Goal: Navigation & Orientation: Find specific page/section

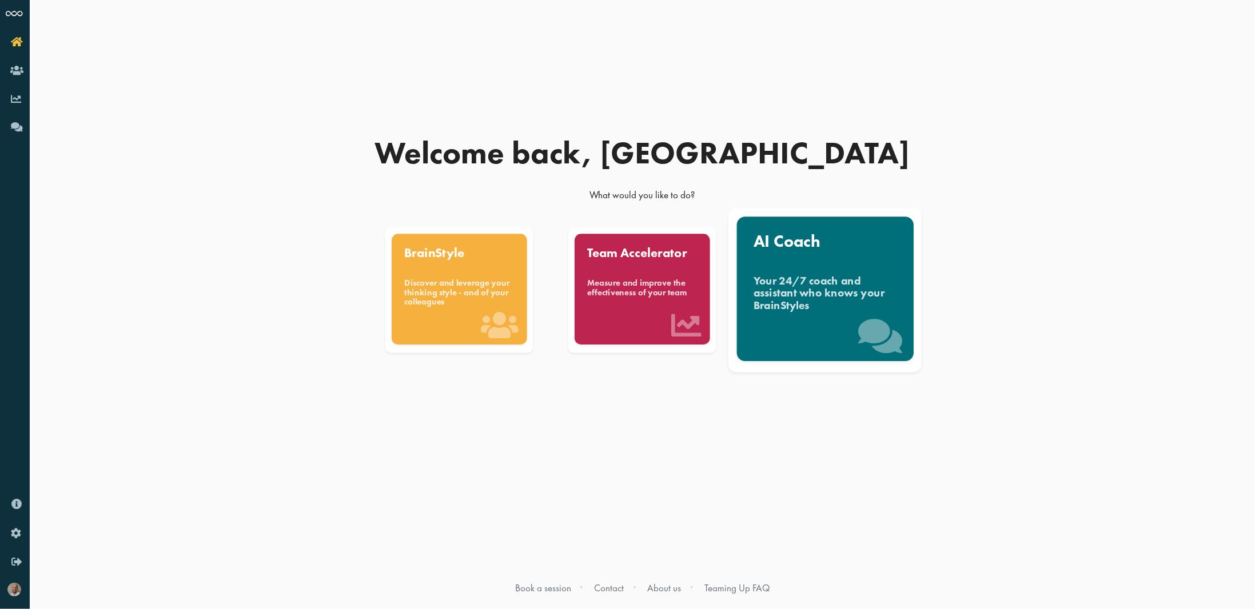
click at [884, 290] on div "Your 24/7 coach and assistant who knows your BrainStyles" at bounding box center [824, 293] width 143 height 38
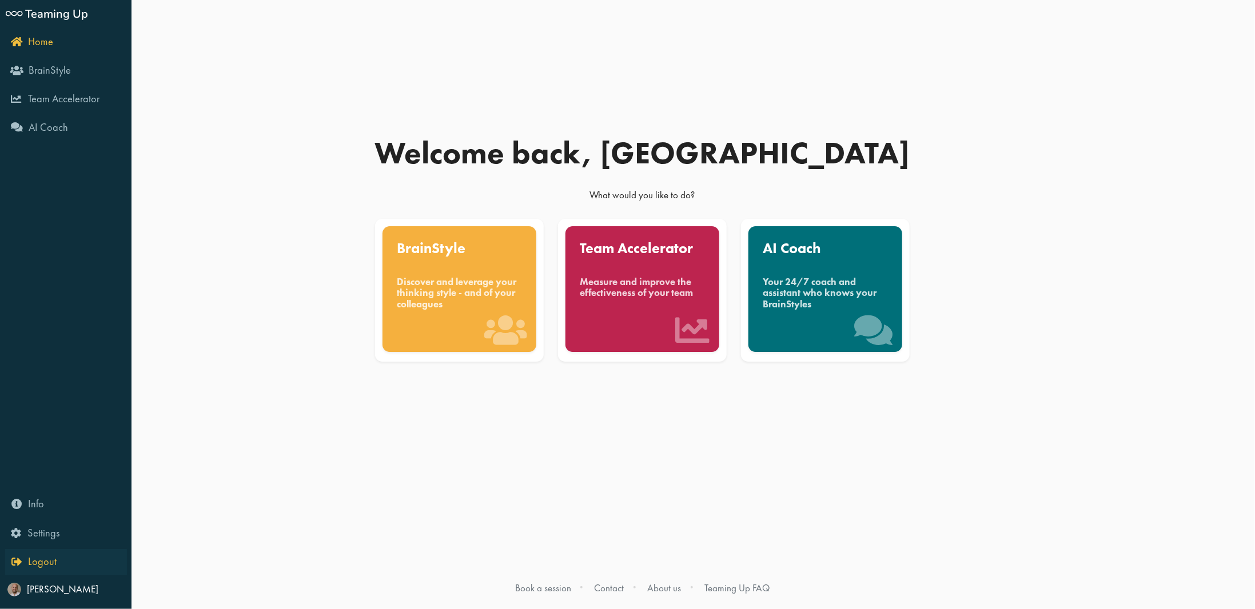
click at [14, 551] on link "Logout" at bounding box center [66, 562] width 122 height 26
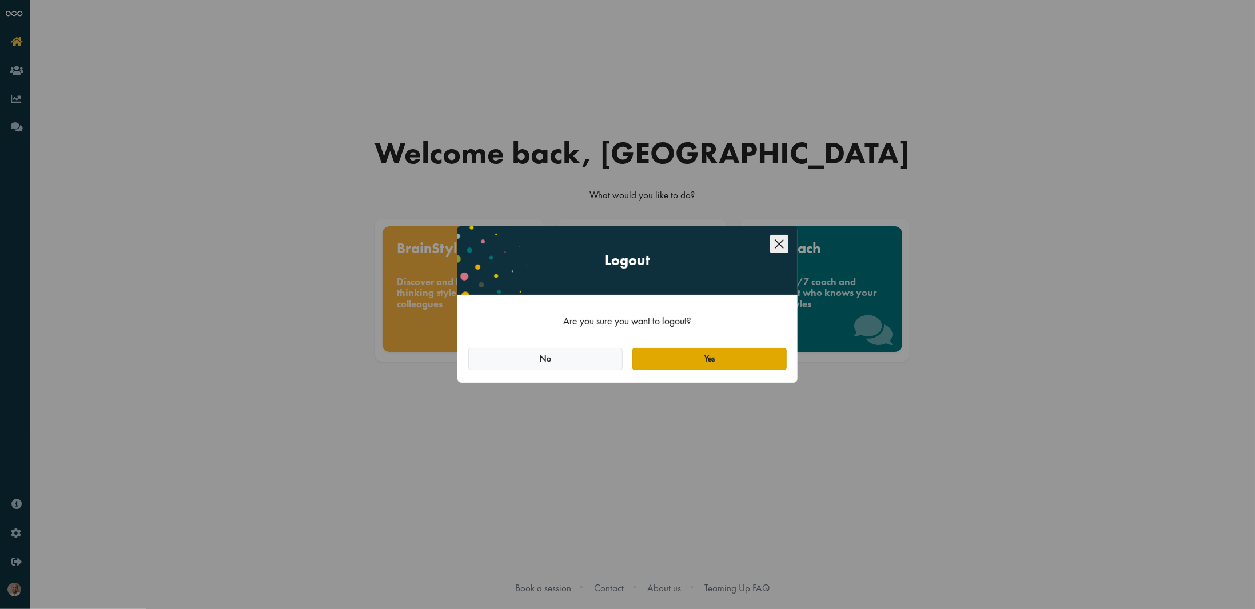
click at [680, 358] on button "Yes" at bounding box center [709, 359] width 154 height 23
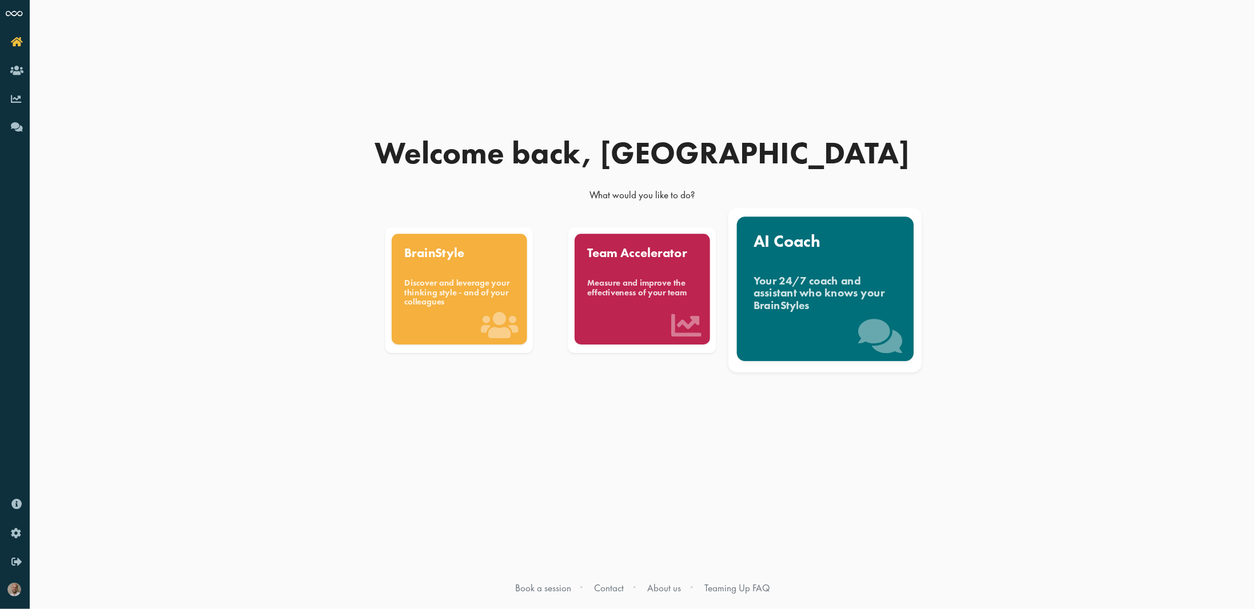
click at [814, 285] on div "Your 24/7 coach and assistant who knows your BrainStyles" at bounding box center [824, 293] width 143 height 38
